Goal: Transaction & Acquisition: Purchase product/service

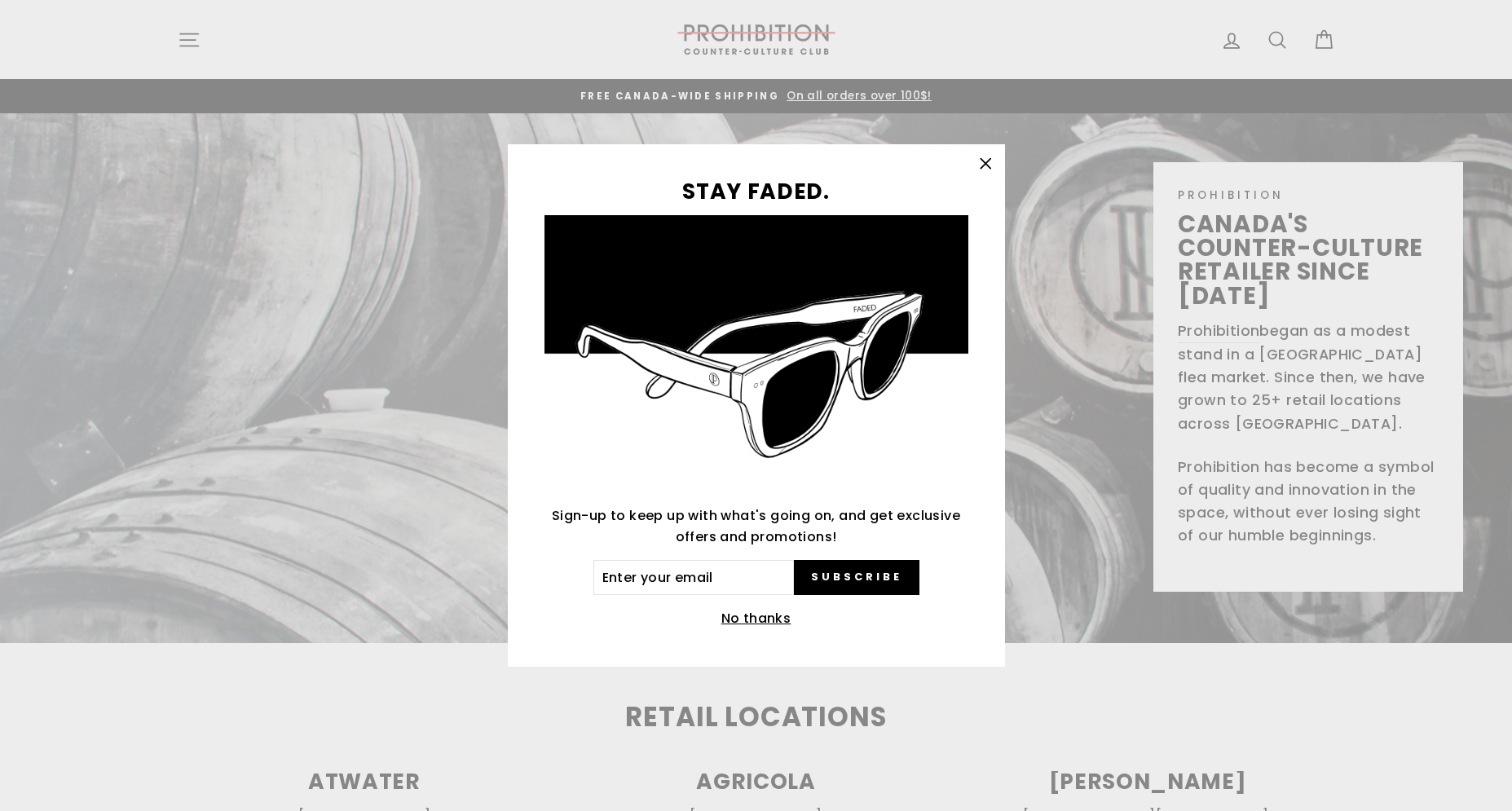
click at [988, 161] on icon "button" at bounding box center [985, 164] width 10 height 10
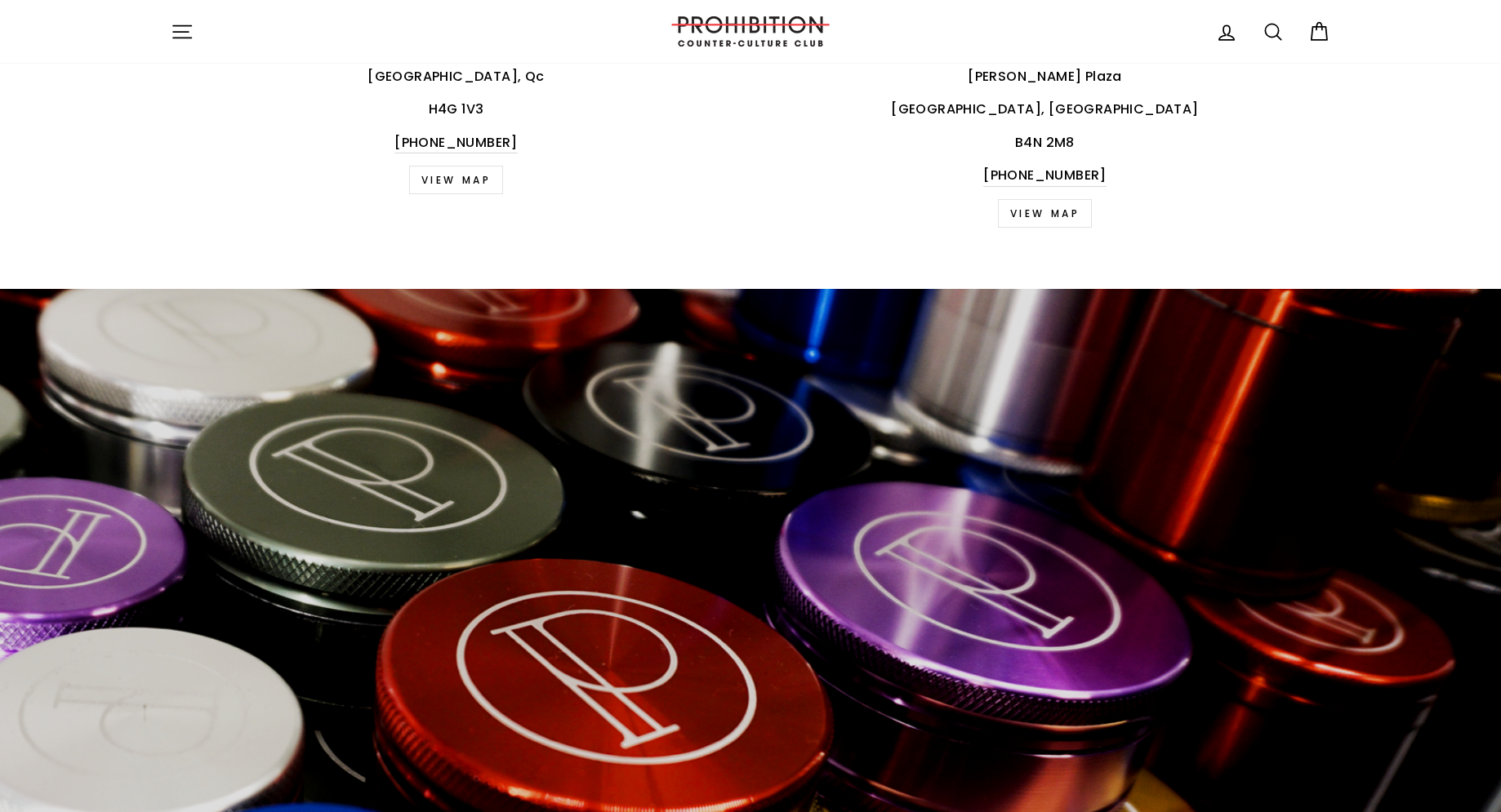
scroll to position [3136, 0]
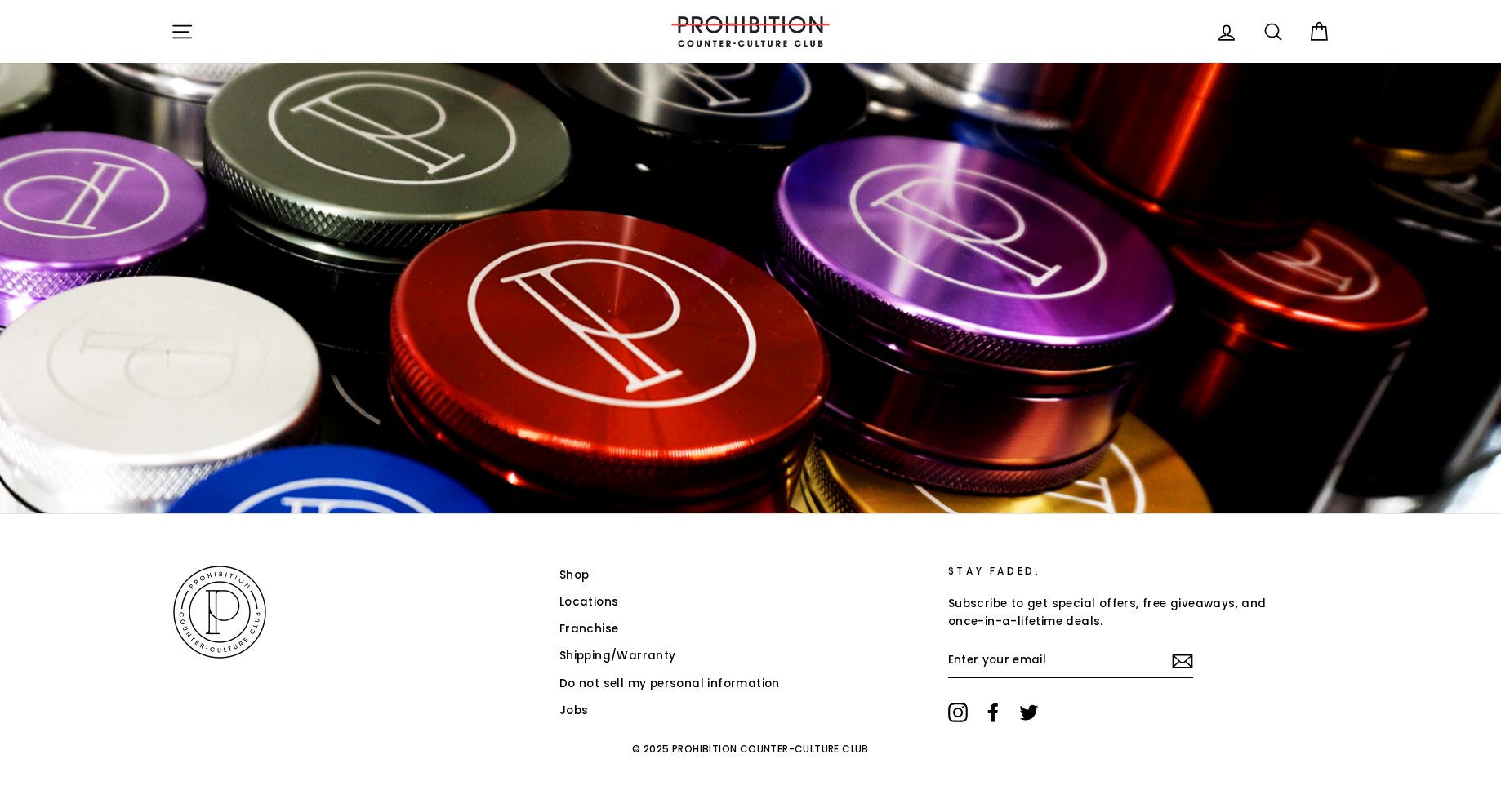
click at [578, 570] on link "Shop" at bounding box center [574, 575] width 30 height 24
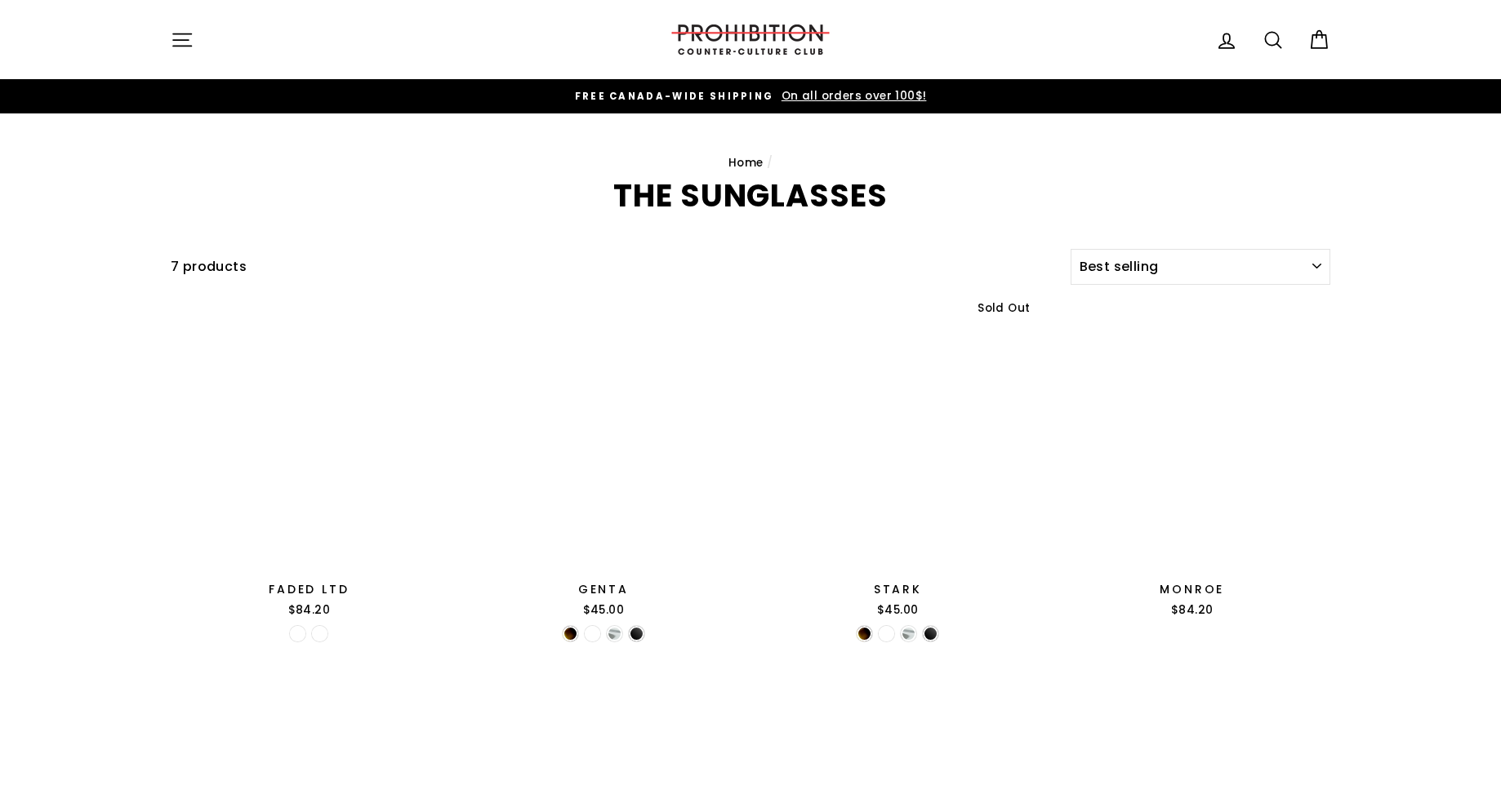
select select "best-selling"
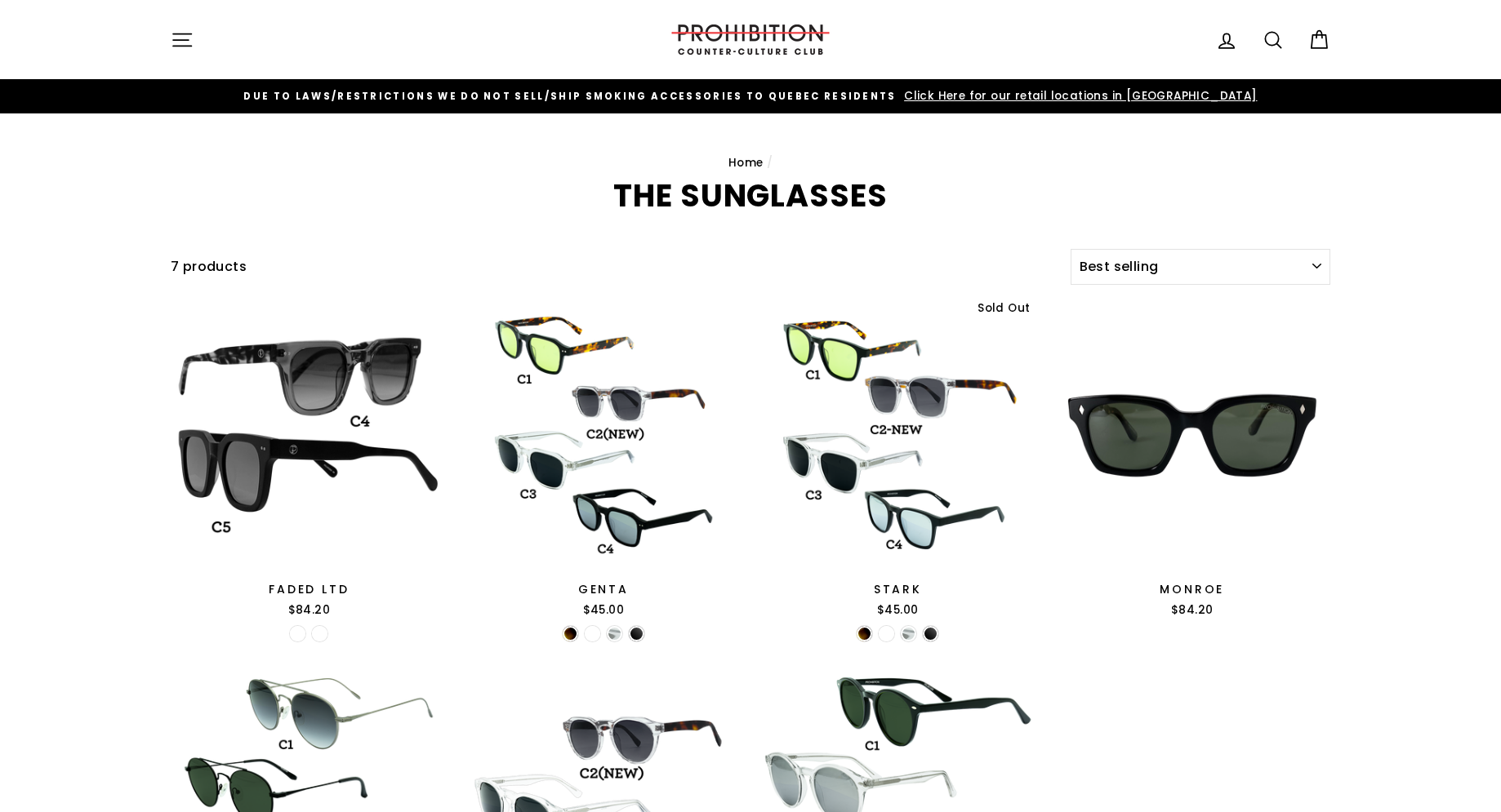
click at [742, 163] on link "Home" at bounding box center [746, 163] width 35 height 16
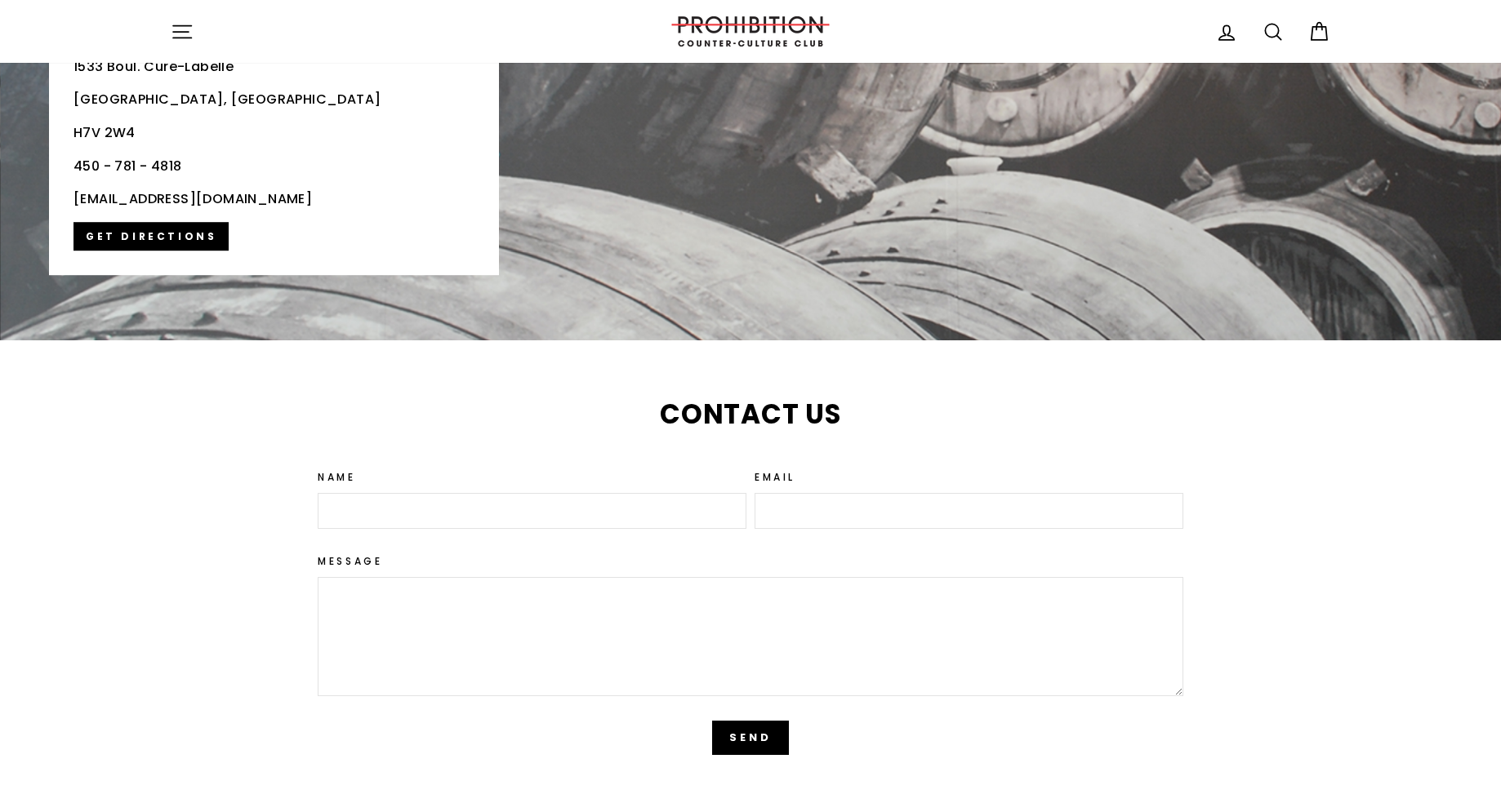
scroll to position [4037, 0]
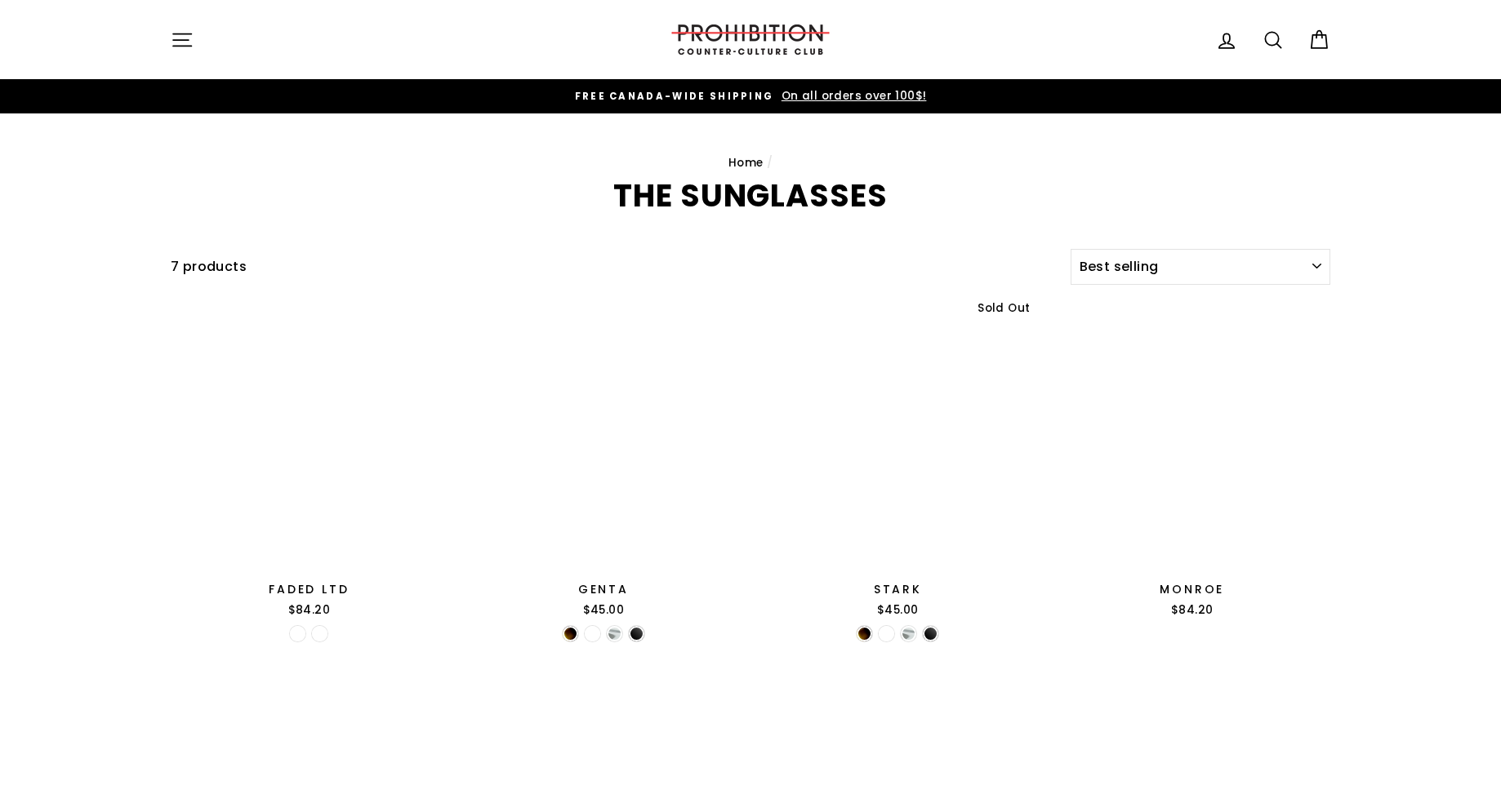
select select "best-selling"
